Goal: Task Accomplishment & Management: Manage account settings

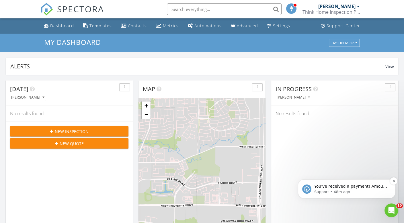
click at [316, 190] on p "Support • 48m ago" at bounding box center [351, 191] width 74 height 5
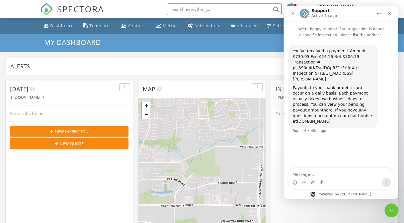
click at [62, 24] on div "Dashboard" at bounding box center [62, 25] width 24 height 5
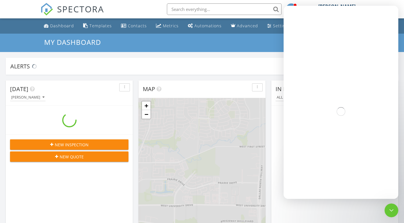
scroll to position [522, 404]
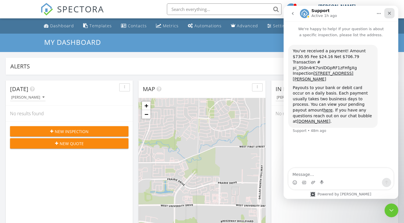
click at [390, 14] on icon "Close" at bounding box center [389, 13] width 5 height 5
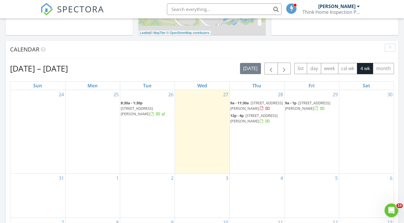
scroll to position [227, 0]
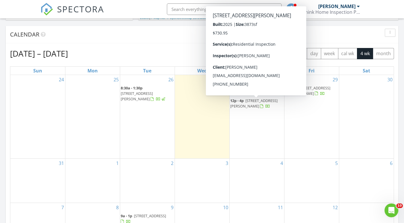
click at [248, 102] on span "1824 Limestone Ln, Van Alstyne 75495" at bounding box center [253, 103] width 47 height 11
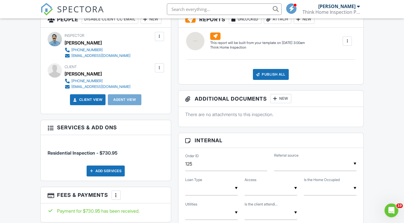
scroll to position [159, 0]
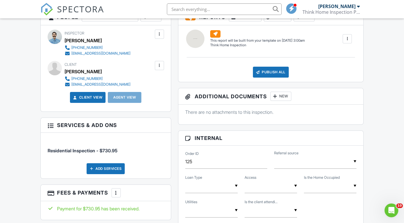
click at [100, 174] on div "Add Services" at bounding box center [106, 168] width 38 height 11
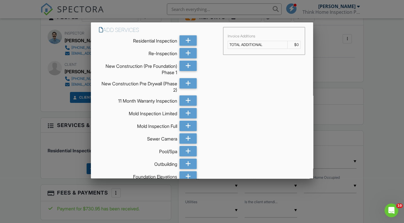
scroll to position [69, 0]
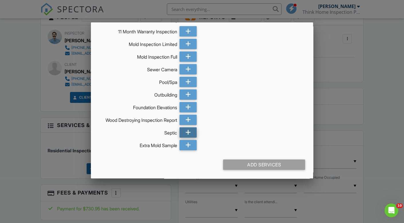
click at [189, 132] on icon at bounding box center [188, 132] width 5 height 10
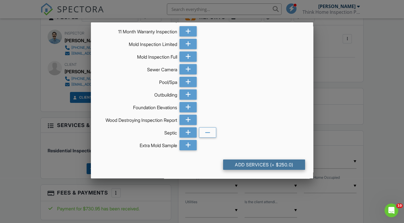
click at [248, 163] on div "Add Services (+ $250.0)" at bounding box center [264, 164] width 82 height 10
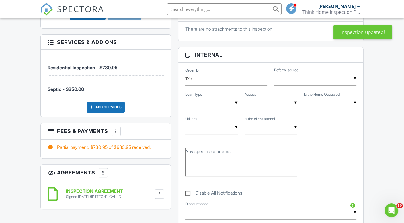
scroll to position [314, 0]
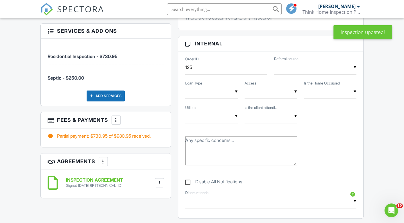
click at [115, 123] on div at bounding box center [116, 120] width 6 height 6
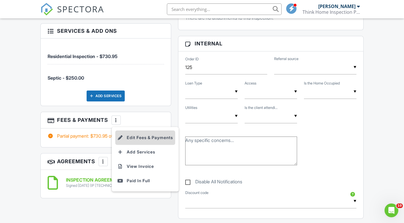
click at [133, 145] on li "Edit Fees & Payments" at bounding box center [145, 137] width 60 height 14
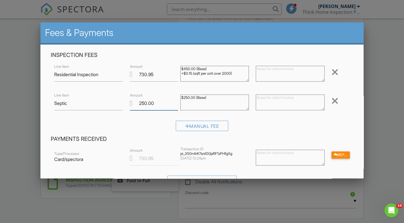
click at [141, 103] on input "250.00" at bounding box center [154, 103] width 48 height 14
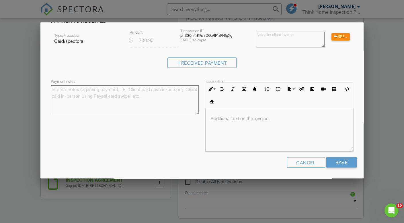
scroll to position [0, 0]
type input "150.00"
click at [338, 162] on input "Save" at bounding box center [341, 162] width 30 height 10
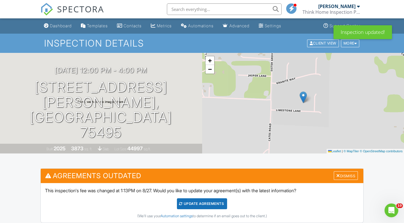
click at [202, 205] on div "Update Agreements" at bounding box center [202, 203] width 50 height 11
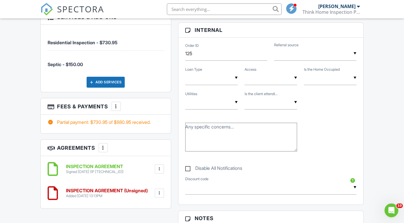
scroll to position [270, 0]
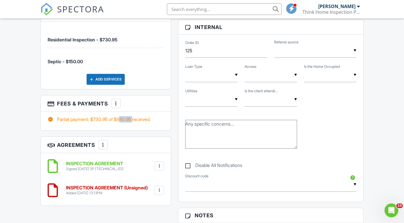
drag, startPoint x: 120, startPoint y: 129, endPoint x: 135, endPoint y: 130, distance: 14.9
click at [135, 122] on div "Partial payment: $730.95 of $880.95 received." at bounding box center [106, 119] width 116 height 6
copy div "880.95"
